Goal: Information Seeking & Learning: Learn about a topic

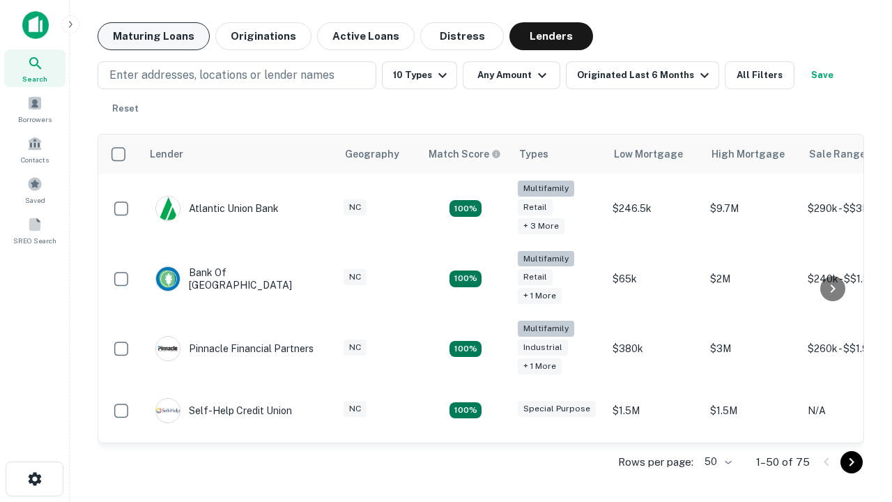
click at [153, 36] on button "Maturing Loans" at bounding box center [154, 36] width 112 height 28
